Goal: Transaction & Acquisition: Purchase product/service

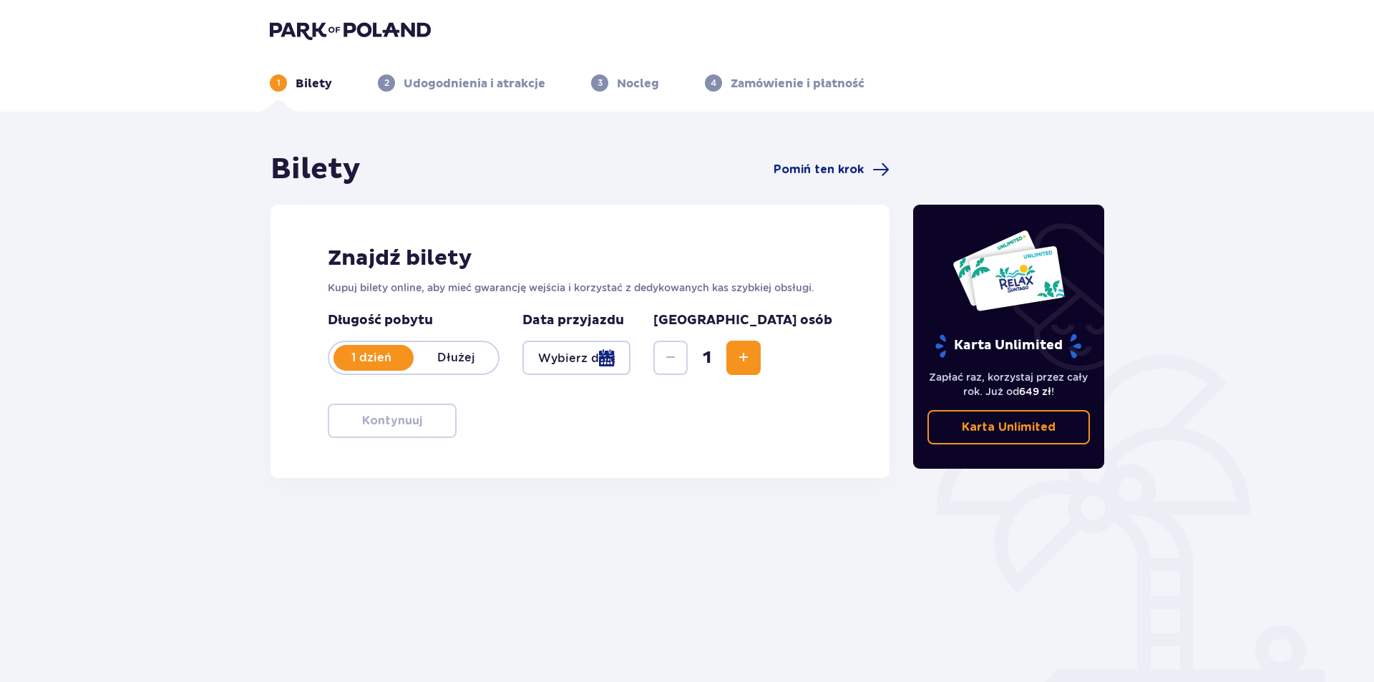
type input "[DATE]"
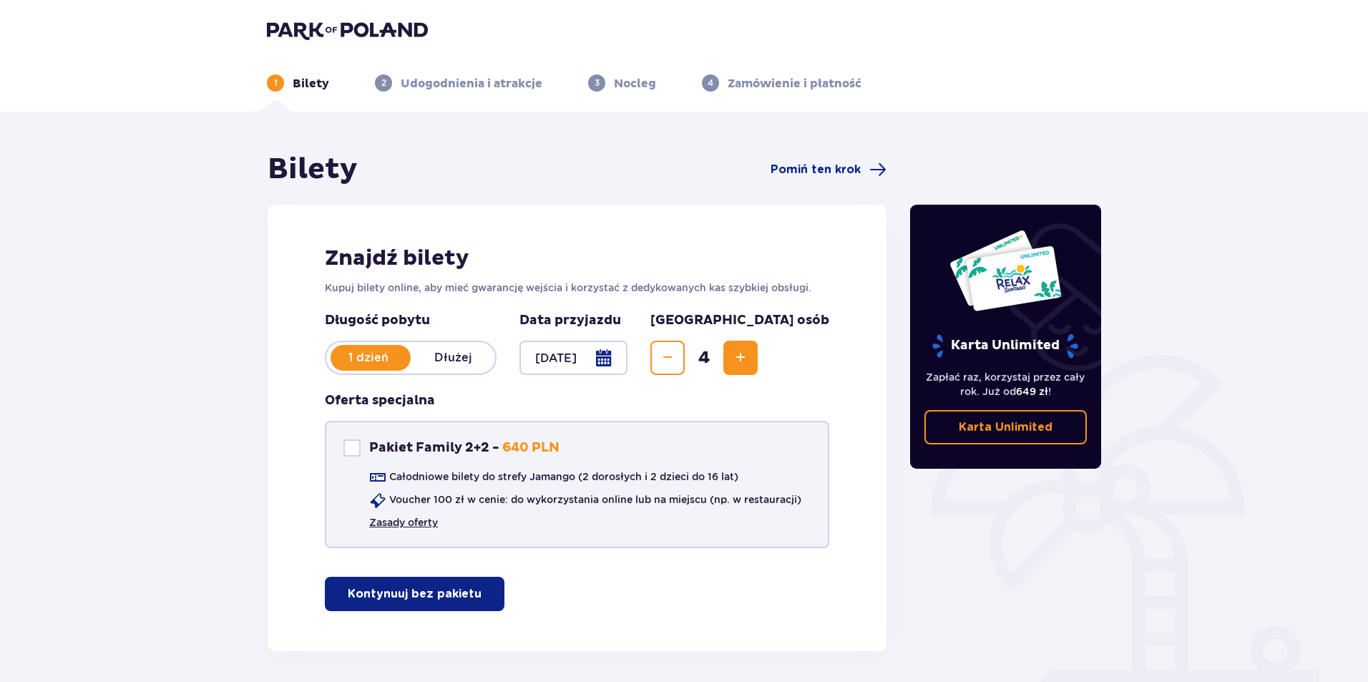
click at [406, 523] on link "Zasady oferty" at bounding box center [403, 522] width 69 height 14
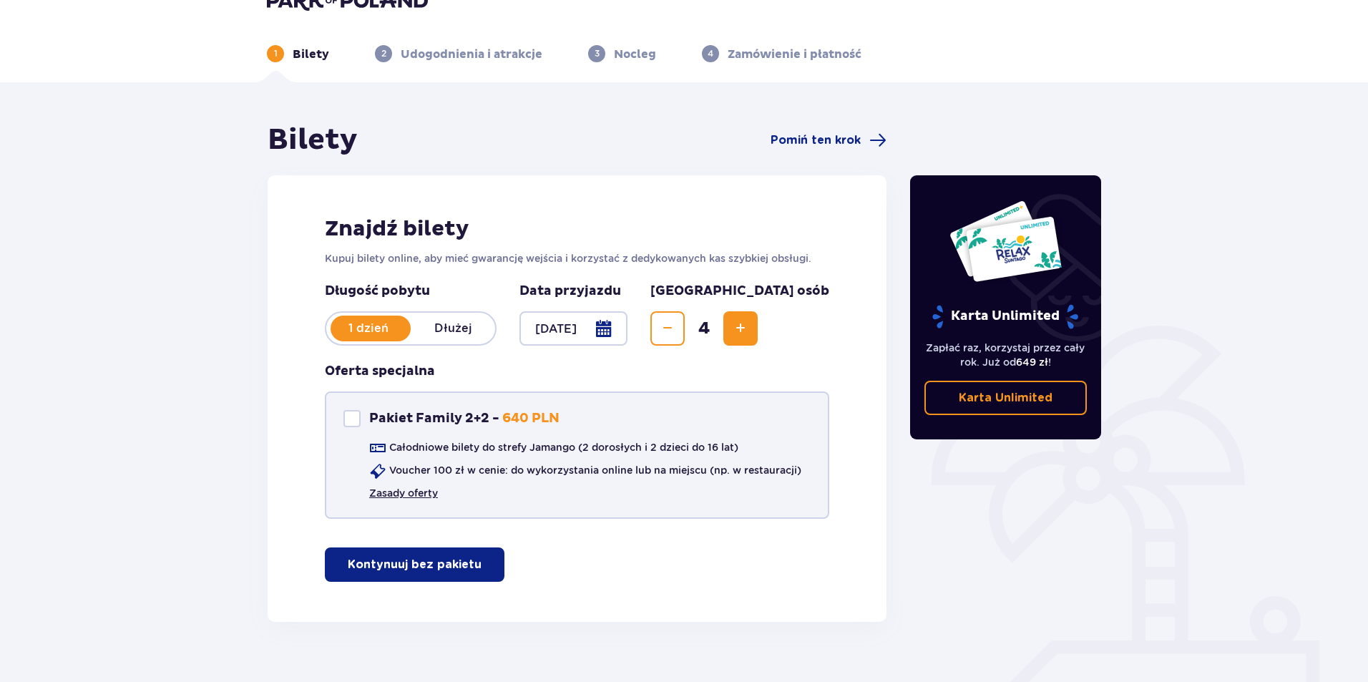
scroll to position [55, 0]
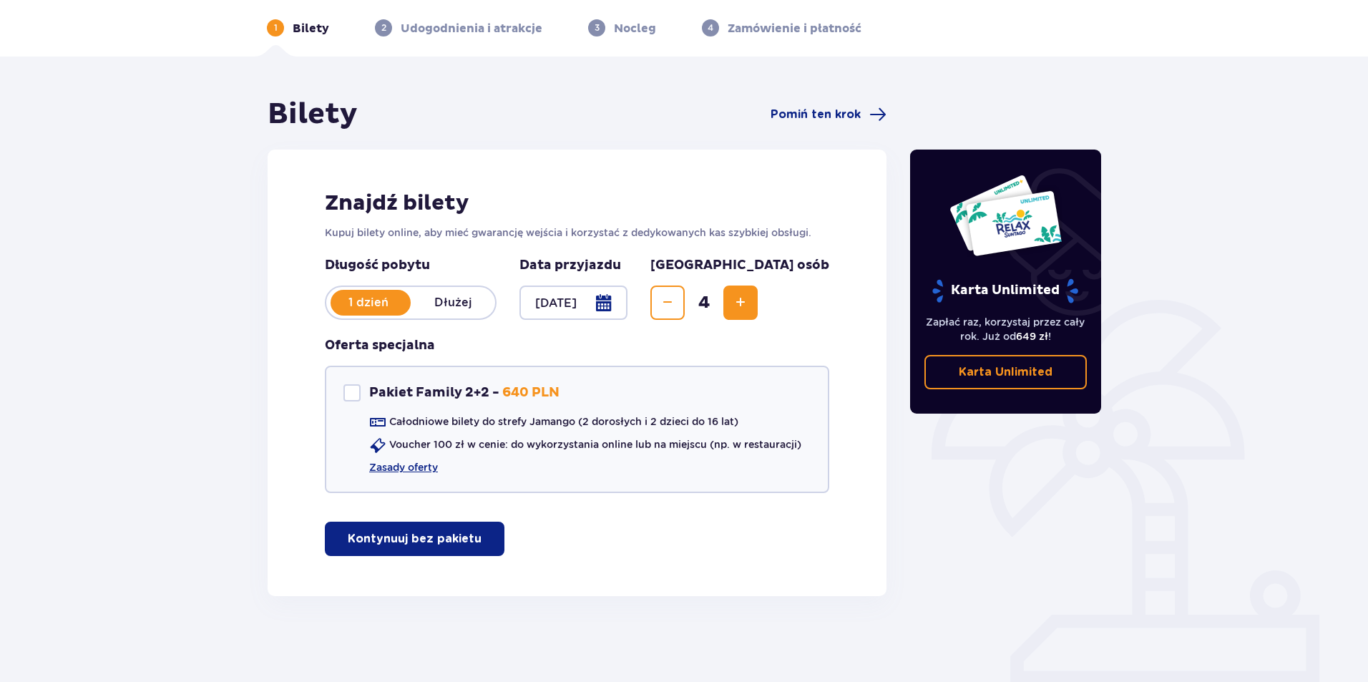
click at [449, 536] on p "Kontynuuj bez pakietu" at bounding box center [415, 539] width 134 height 16
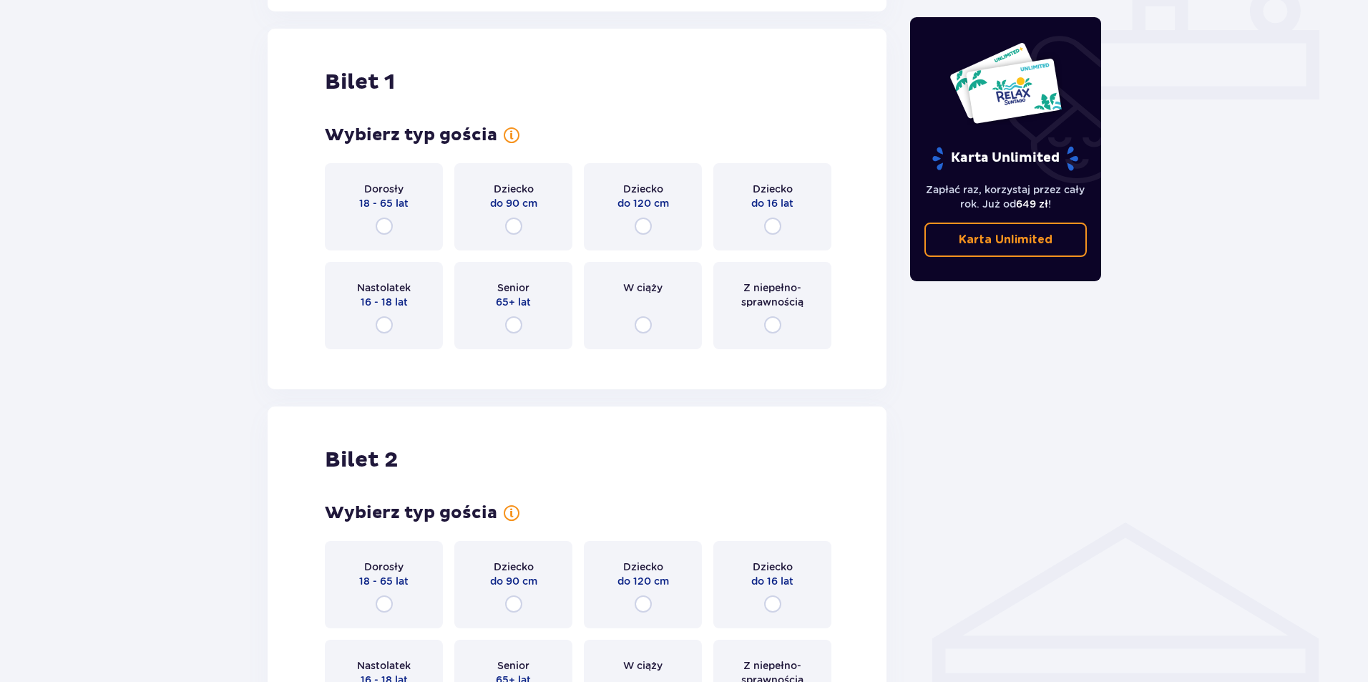
scroll to position [651, 0]
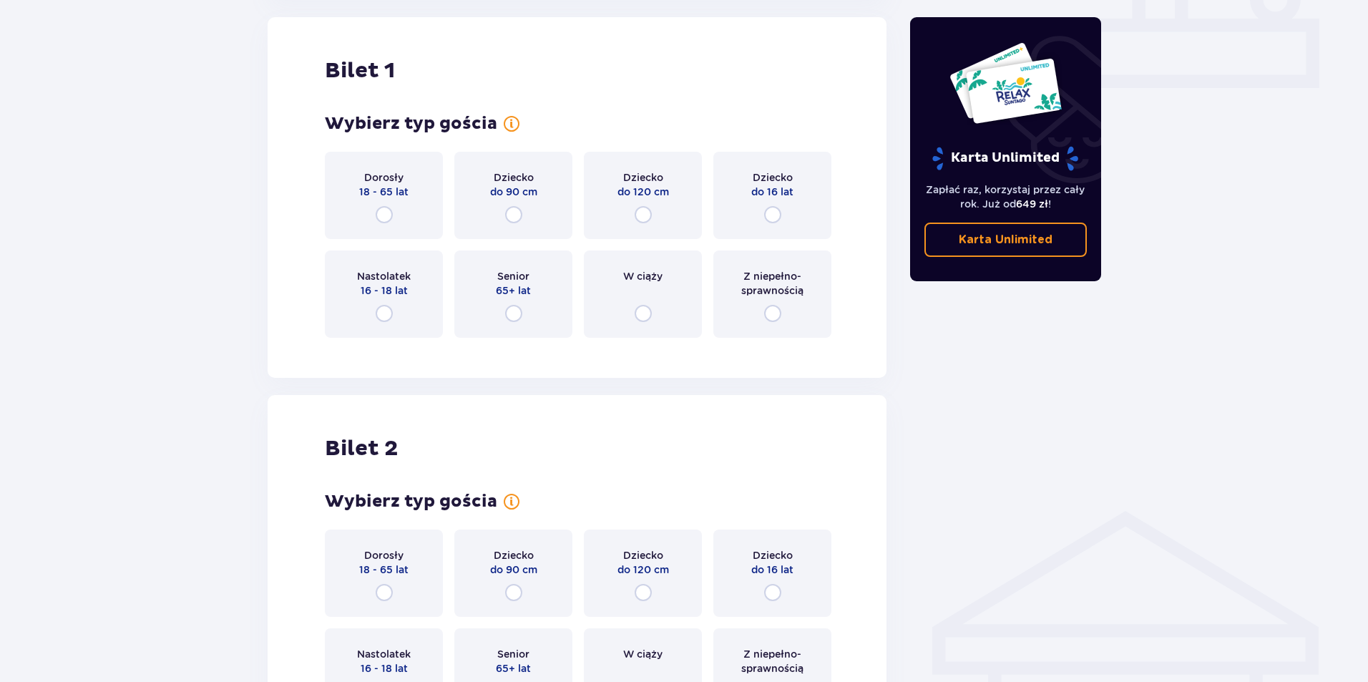
click at [394, 206] on div "Dorosły 18 - 65 lat" at bounding box center [384, 195] width 118 height 87
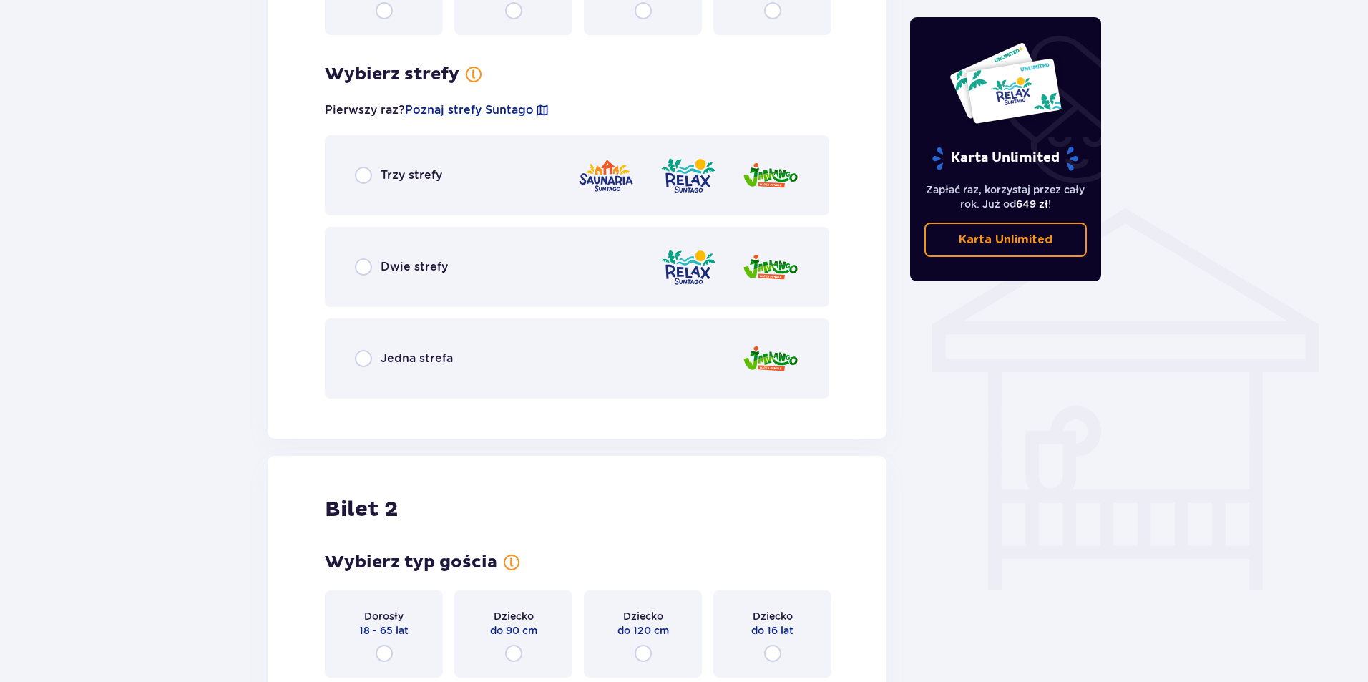
scroll to position [929, 0]
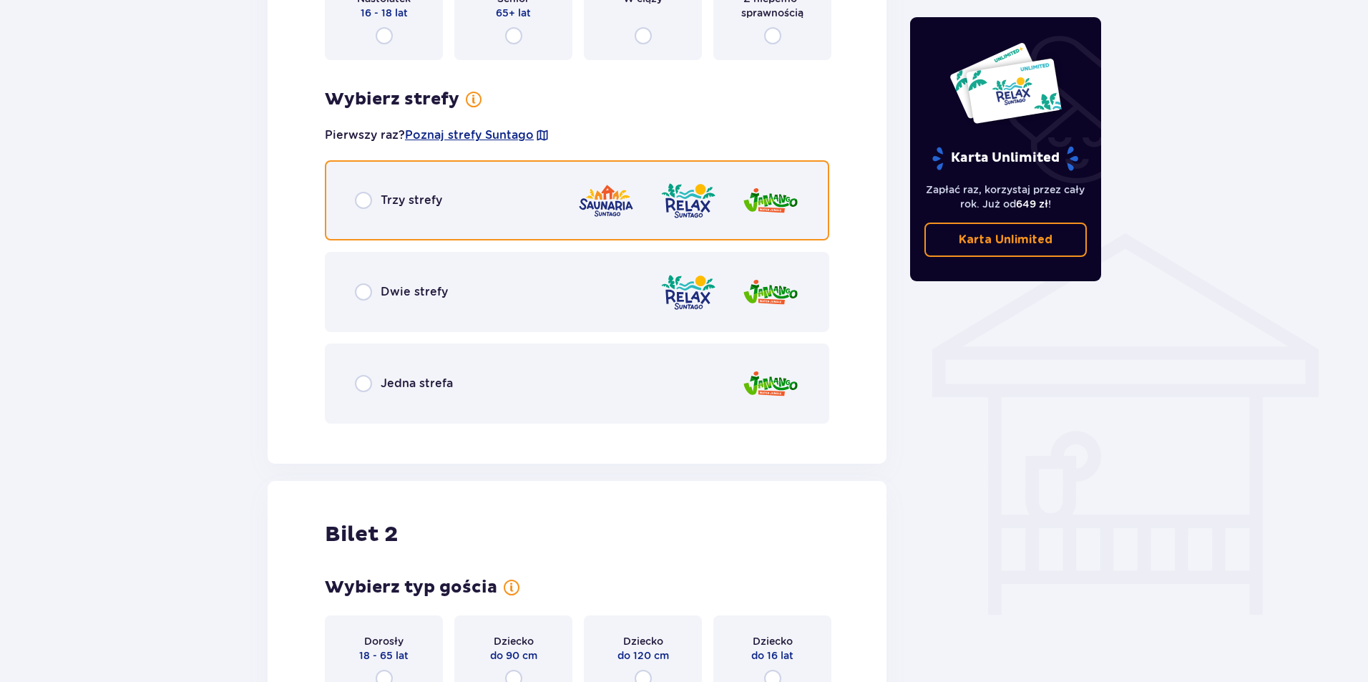
click at [362, 197] on input "radio" at bounding box center [363, 200] width 17 height 17
radio input "true"
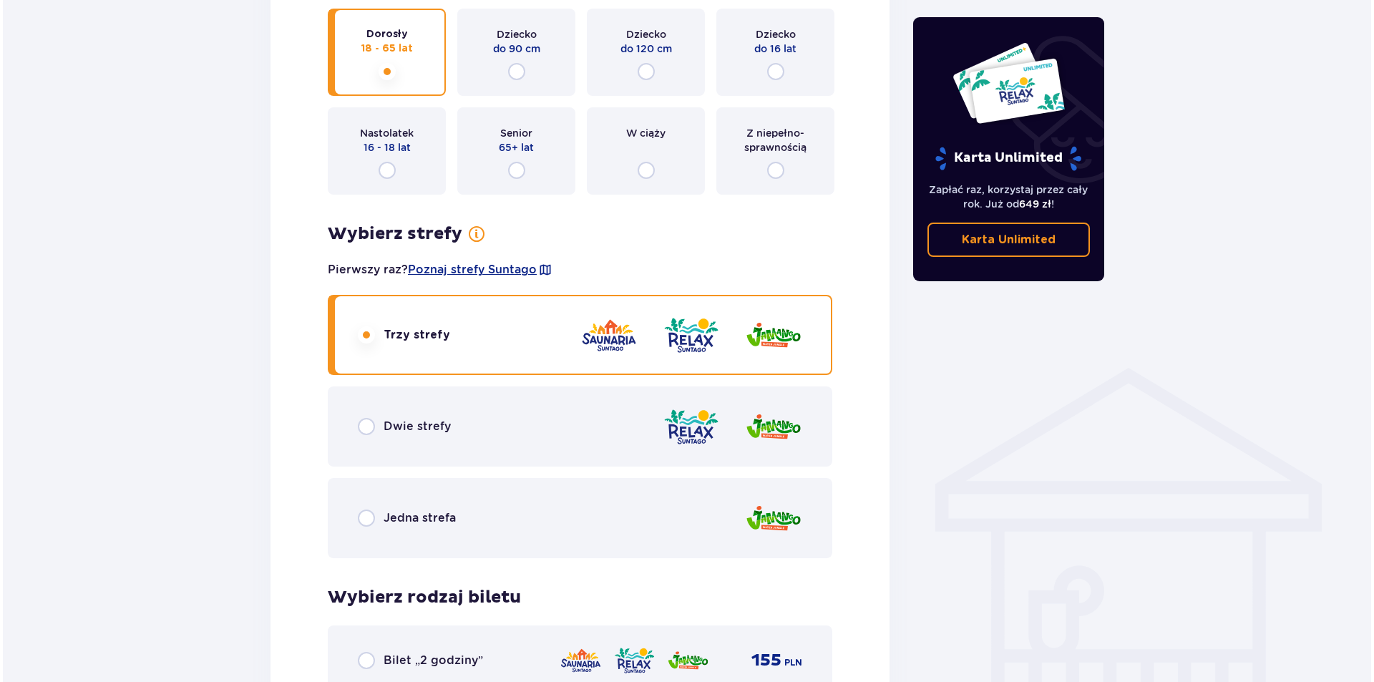
scroll to position [791, 0]
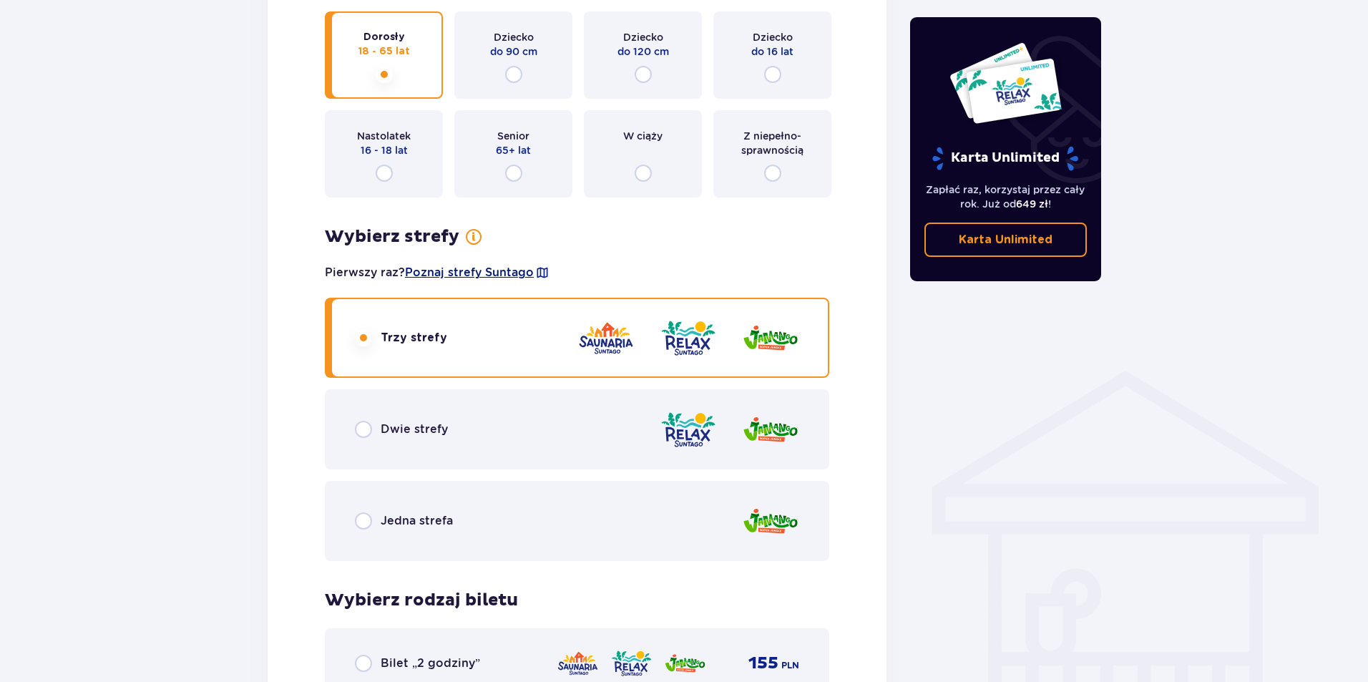
click at [498, 275] on span "Poznaj strefy Suntago" at bounding box center [469, 273] width 129 height 16
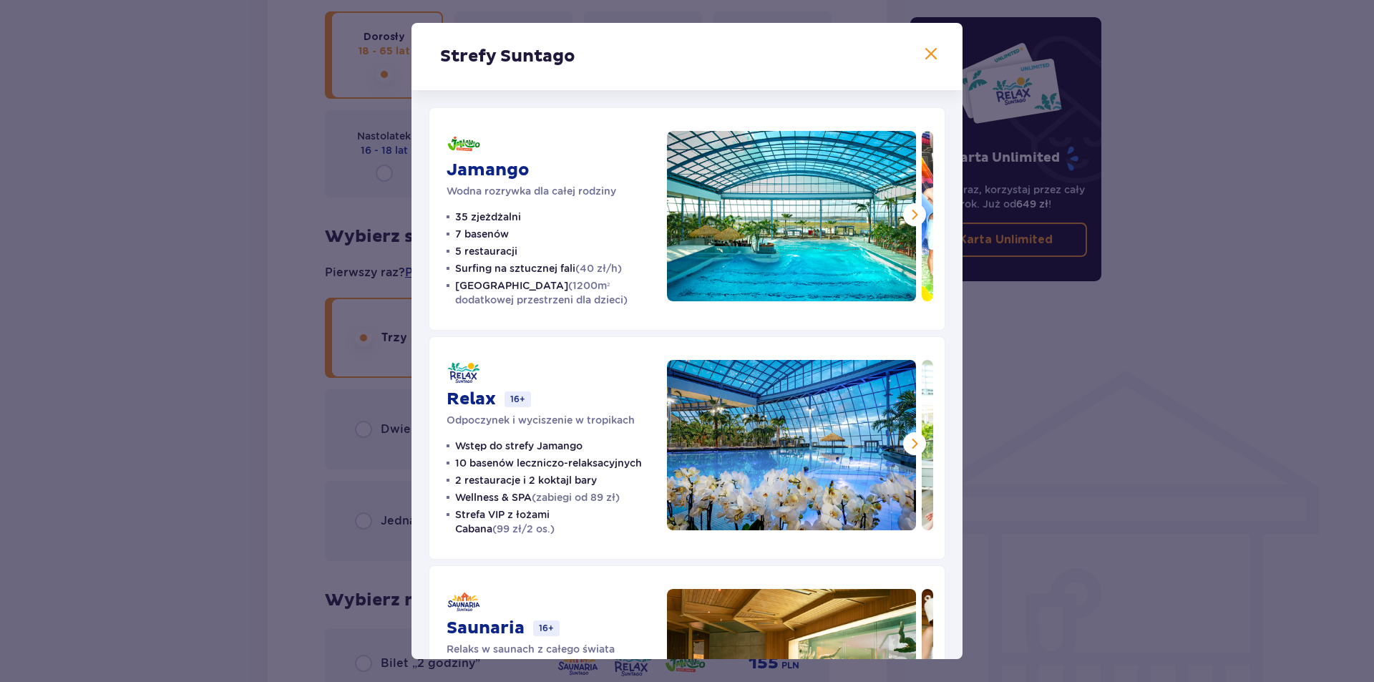
click at [906, 211] on span at bounding box center [914, 214] width 17 height 17
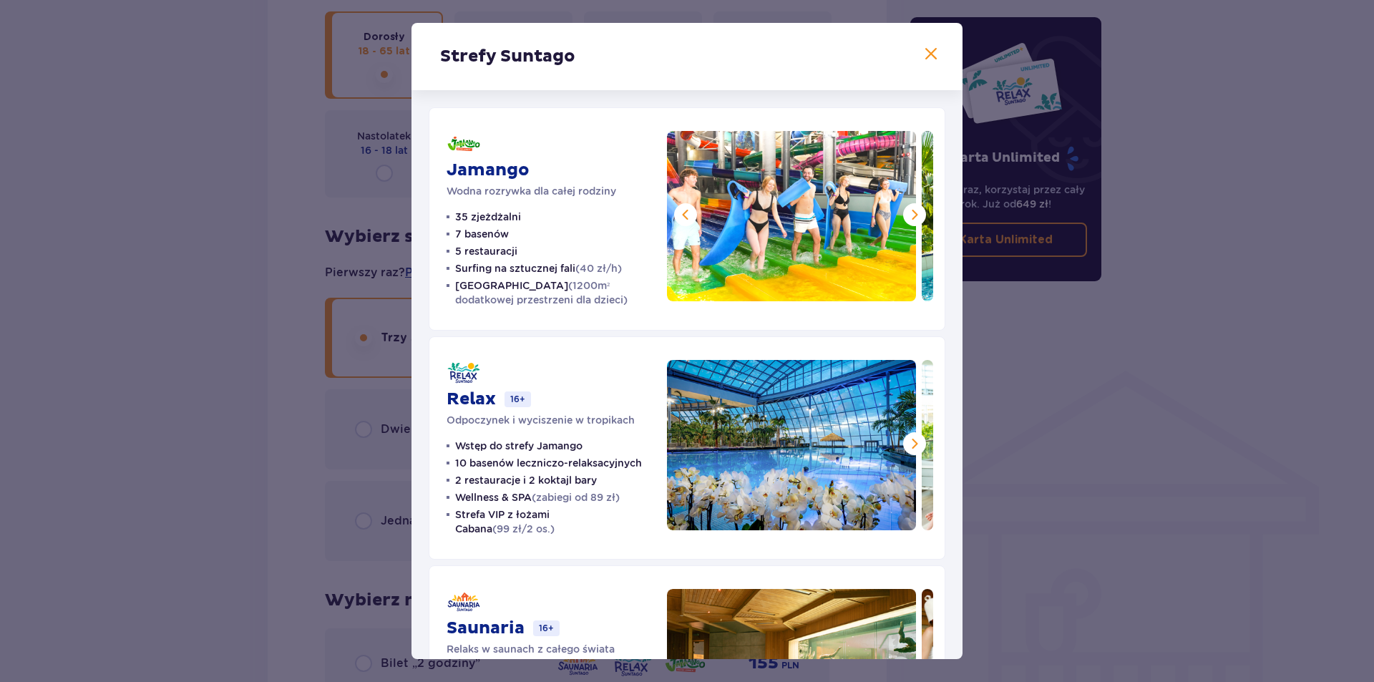
click at [906, 211] on span at bounding box center [914, 214] width 17 height 17
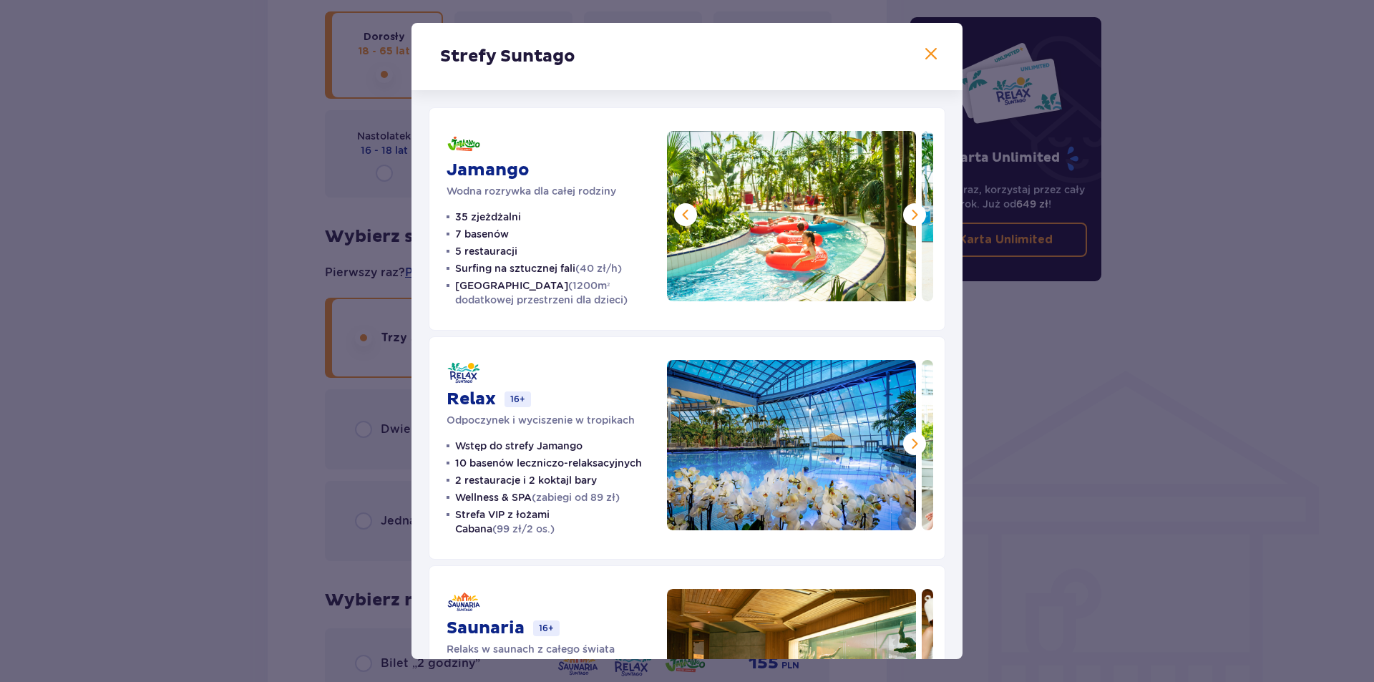
click at [906, 211] on span at bounding box center [914, 214] width 17 height 17
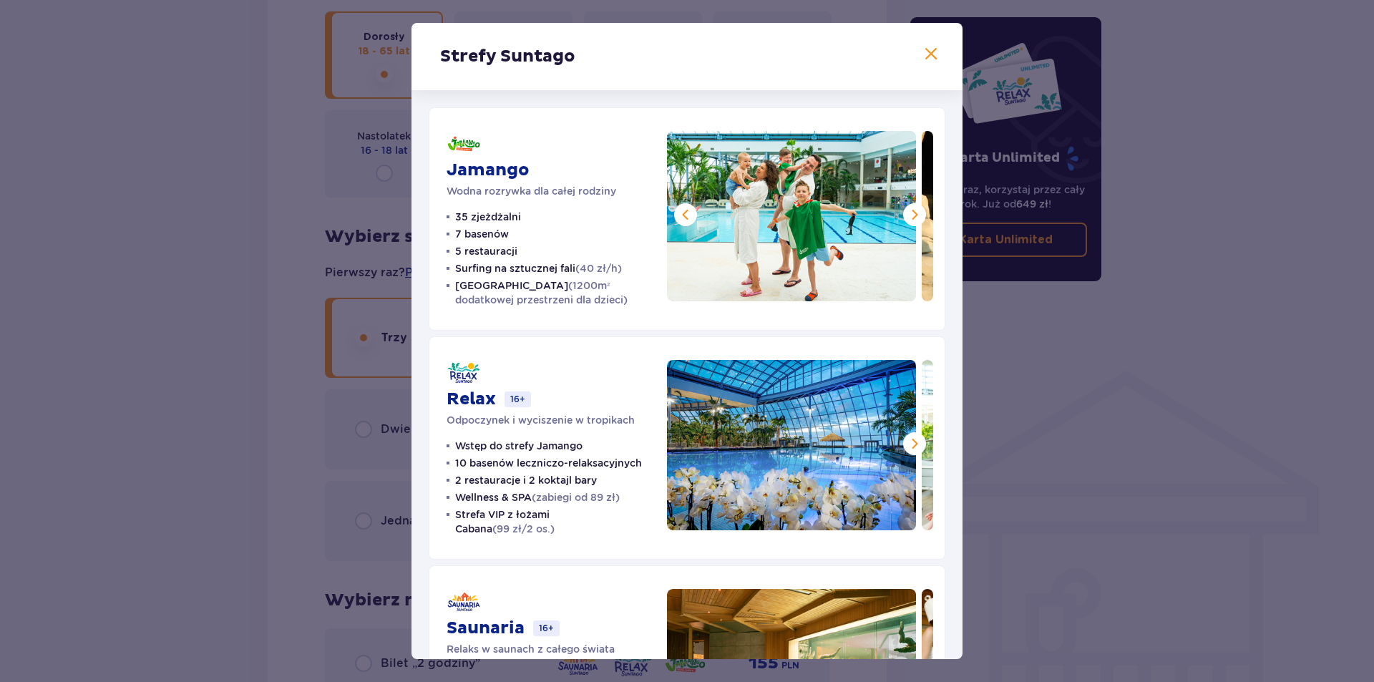
click at [906, 211] on span at bounding box center [914, 214] width 17 height 17
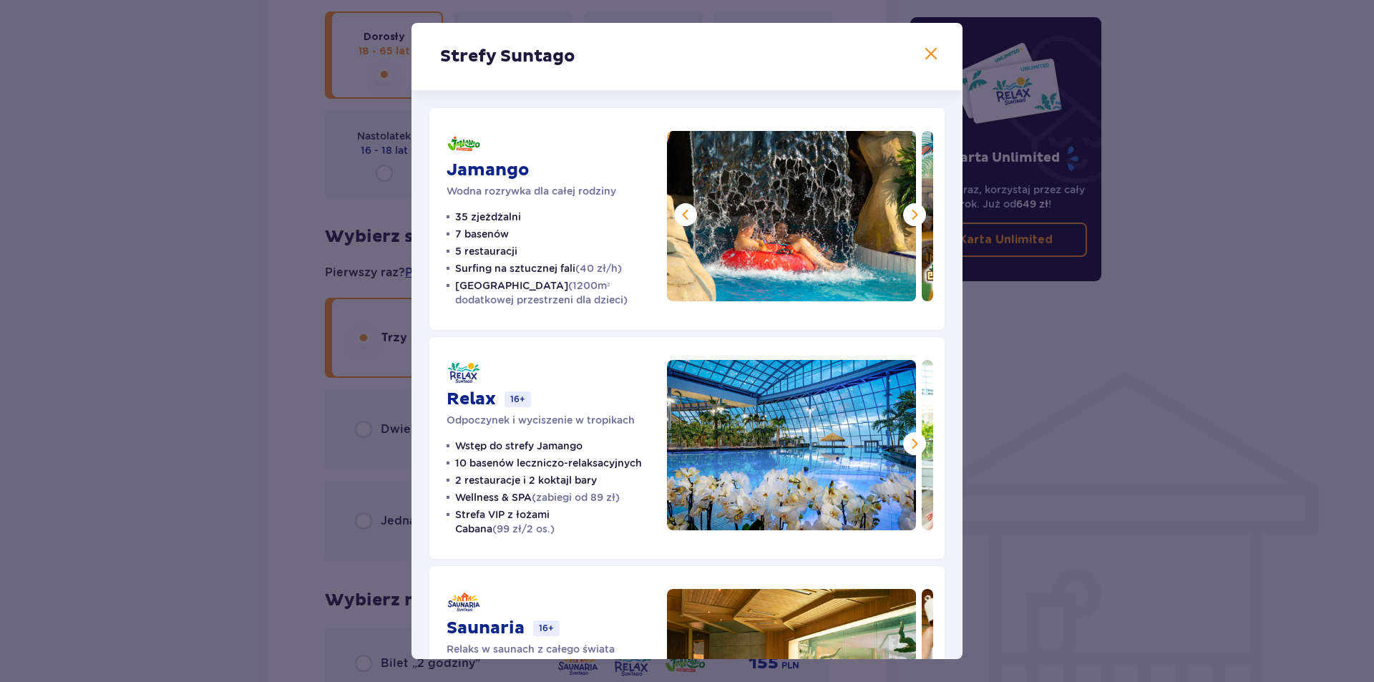
click at [906, 211] on span at bounding box center [914, 214] width 17 height 17
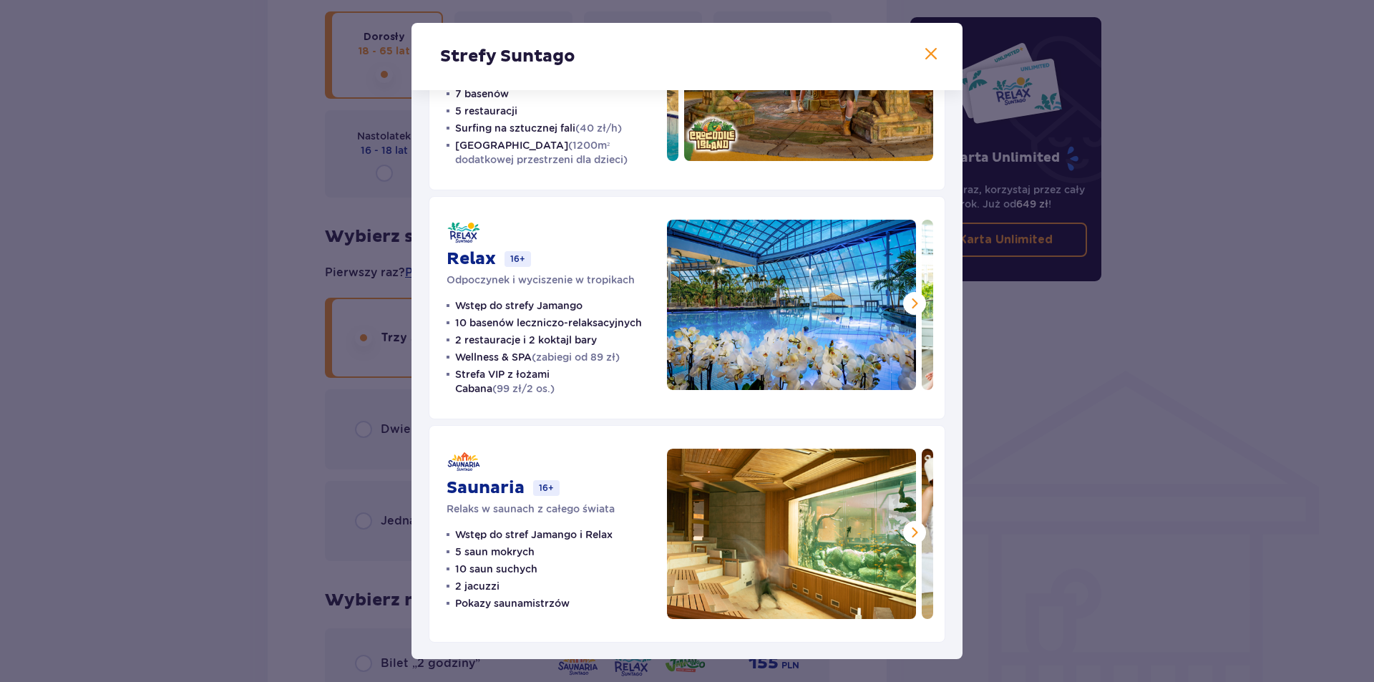
scroll to position [141, 0]
click at [906, 303] on span at bounding box center [914, 302] width 17 height 17
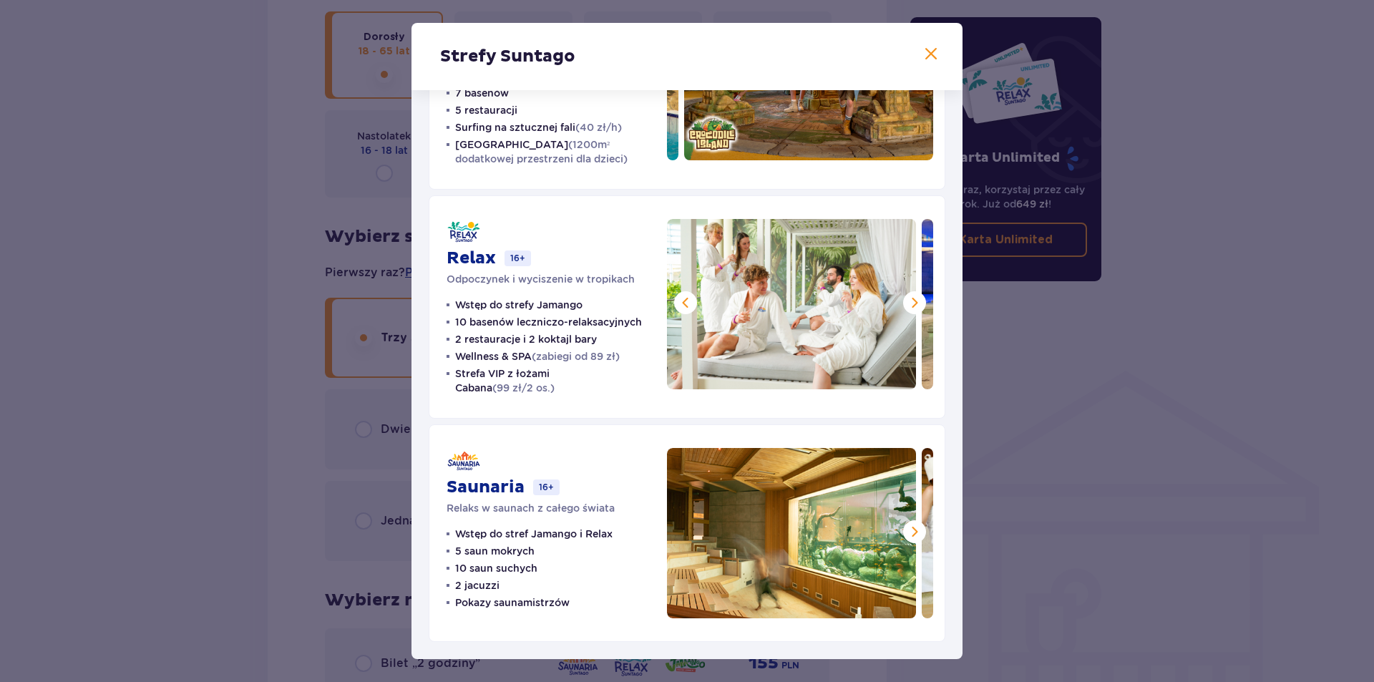
click at [906, 303] on span at bounding box center [914, 302] width 17 height 17
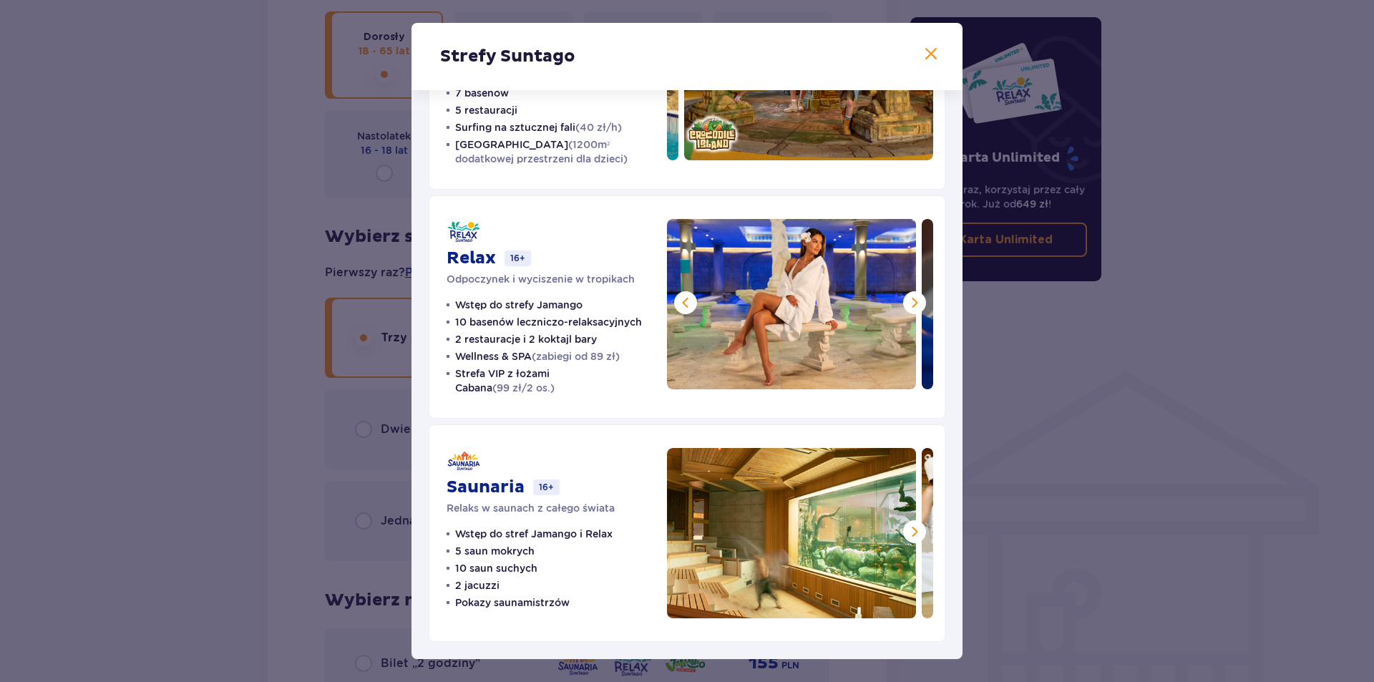
click at [906, 303] on span at bounding box center [914, 302] width 17 height 17
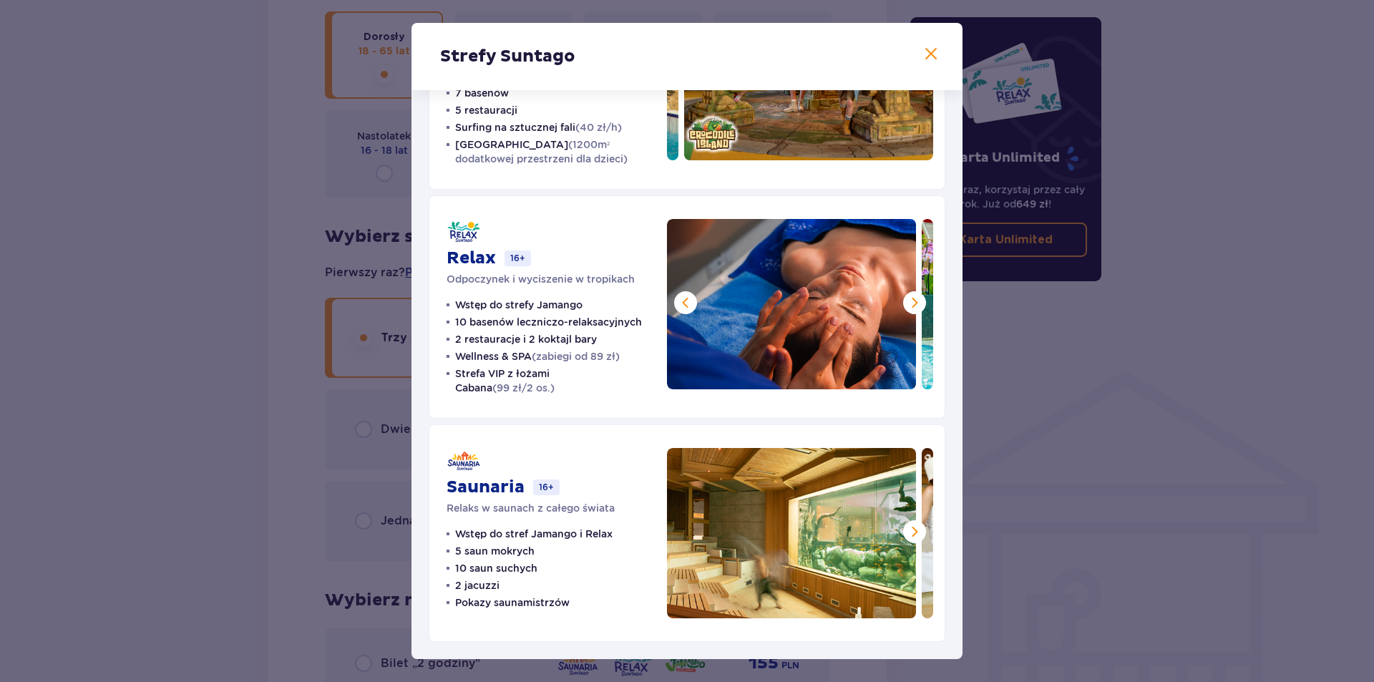
click at [906, 303] on span at bounding box center [914, 302] width 17 height 17
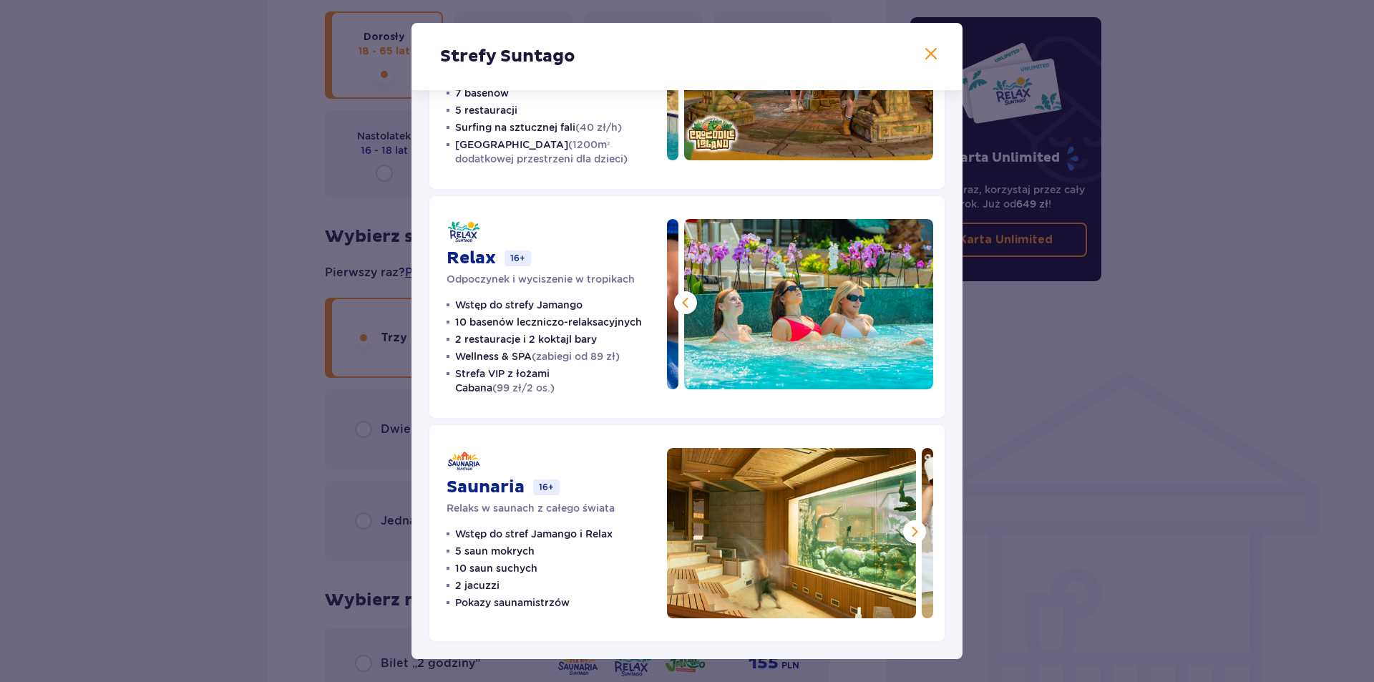
click at [905, 303] on img at bounding box center [808, 304] width 249 height 170
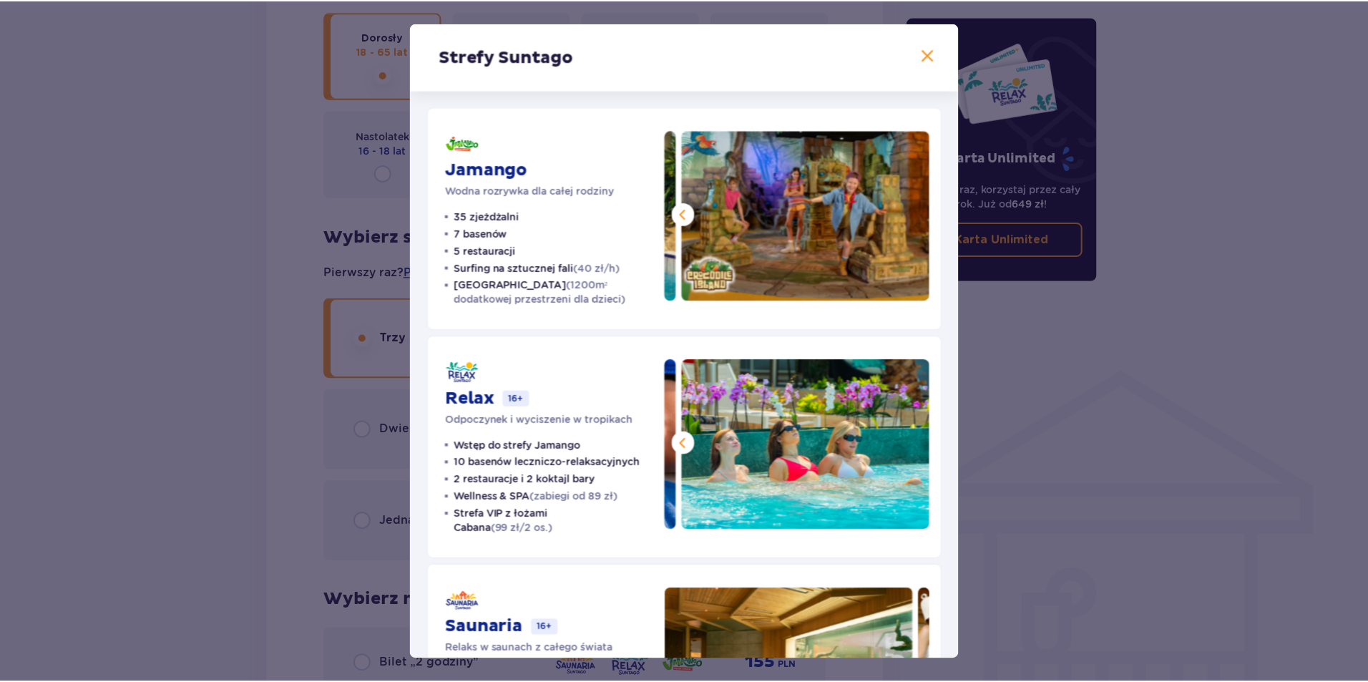
scroll to position [0, 0]
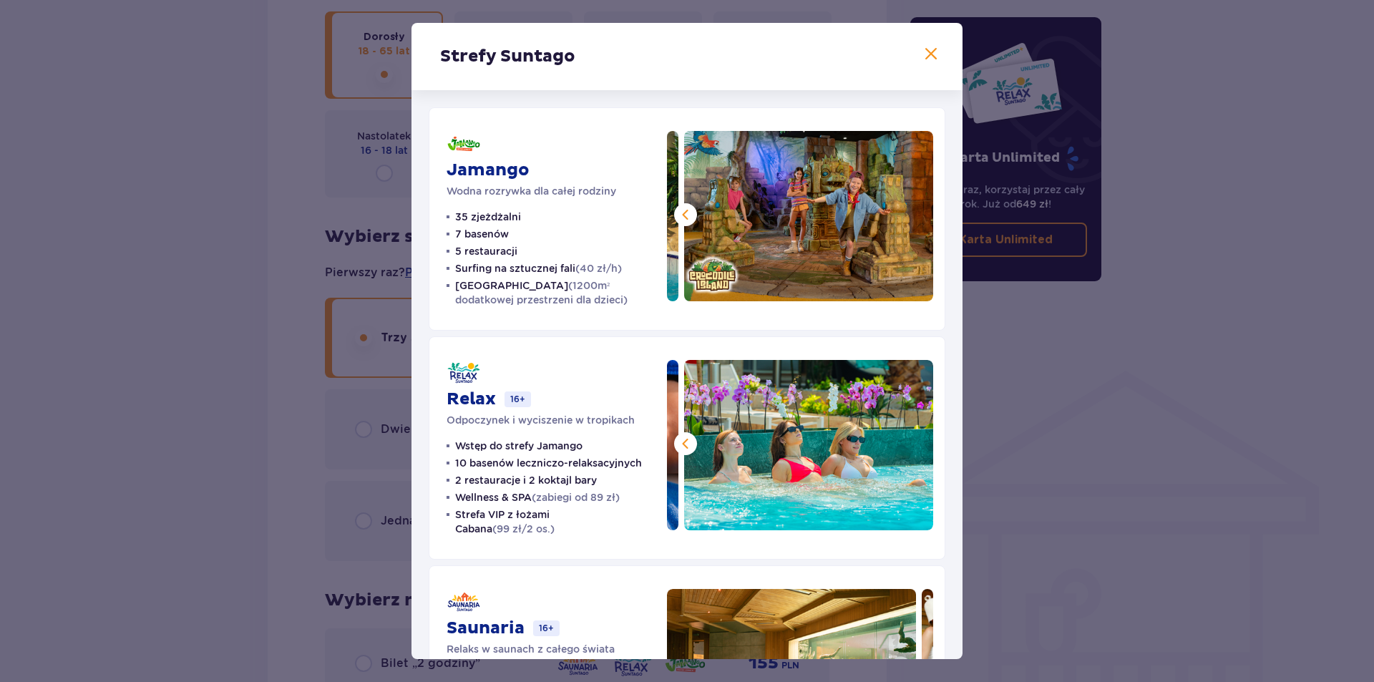
click at [929, 47] on span at bounding box center [930, 54] width 17 height 17
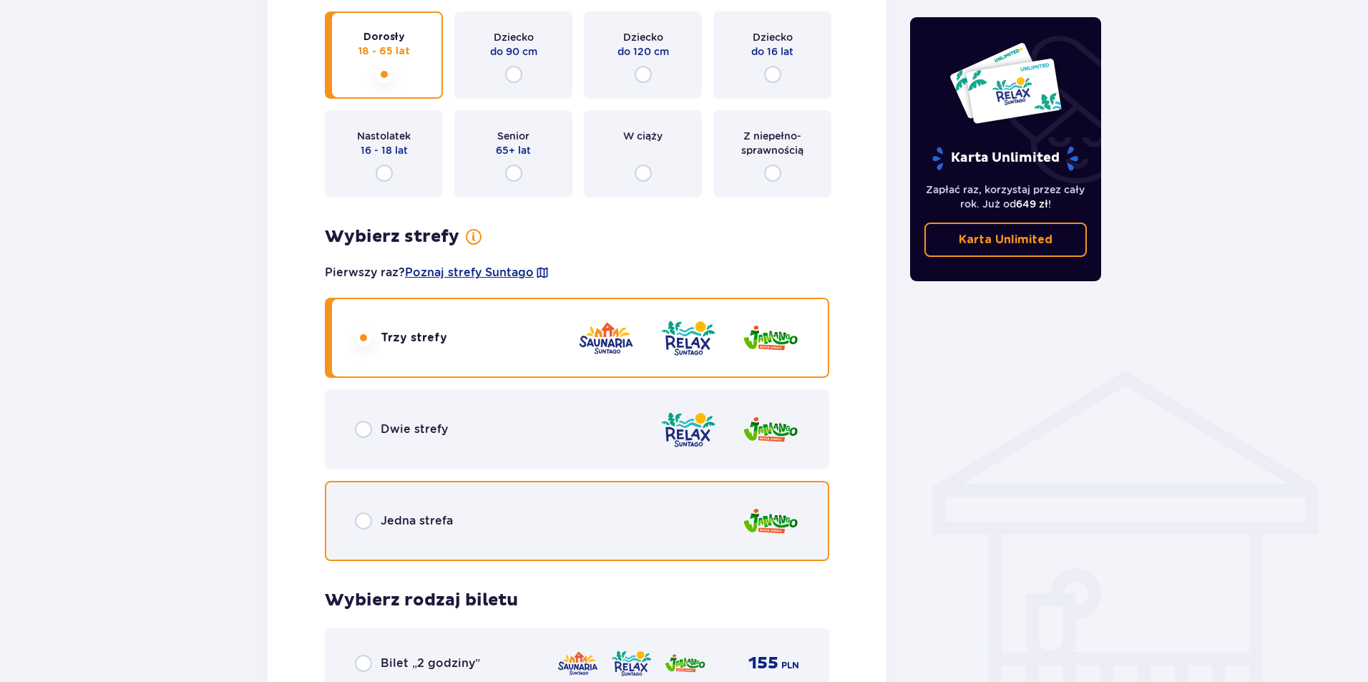
click at [368, 520] on input "radio" at bounding box center [363, 520] width 17 height 17
radio input "true"
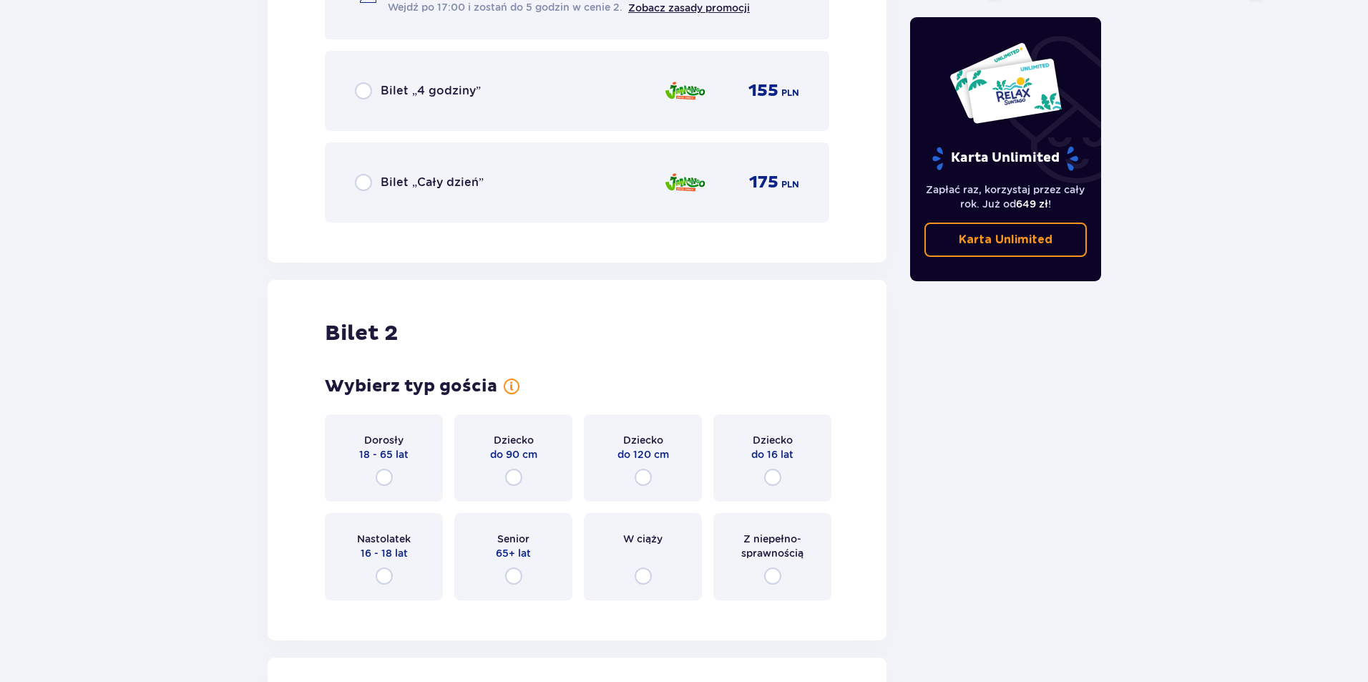
scroll to position [1578, 0]
